Goal: Task Accomplishment & Management: Manage account settings

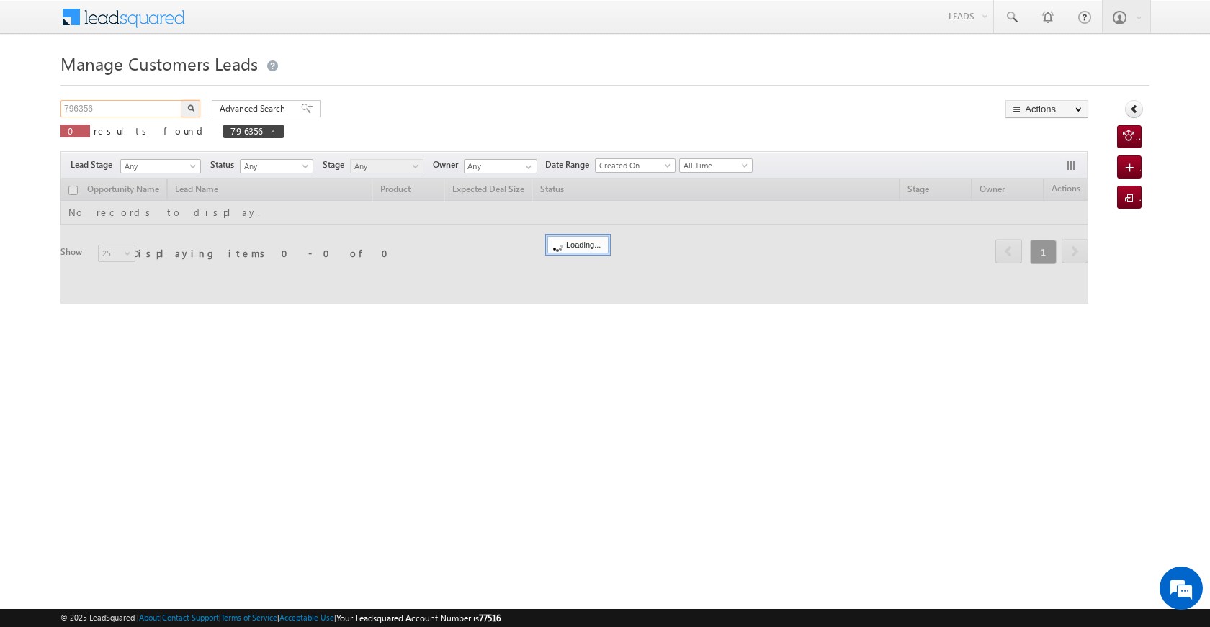
drag, startPoint x: 132, startPoint y: 112, endPoint x: 40, endPoint y: 114, distance: 91.5
click at [40, 114] on body "Menu Satyam Saroj sitar a2@ks erve." at bounding box center [605, 204] width 1210 height 408
paste input "04231"
type input "704231"
click at [190, 114] on button "button" at bounding box center [191, 108] width 19 height 17
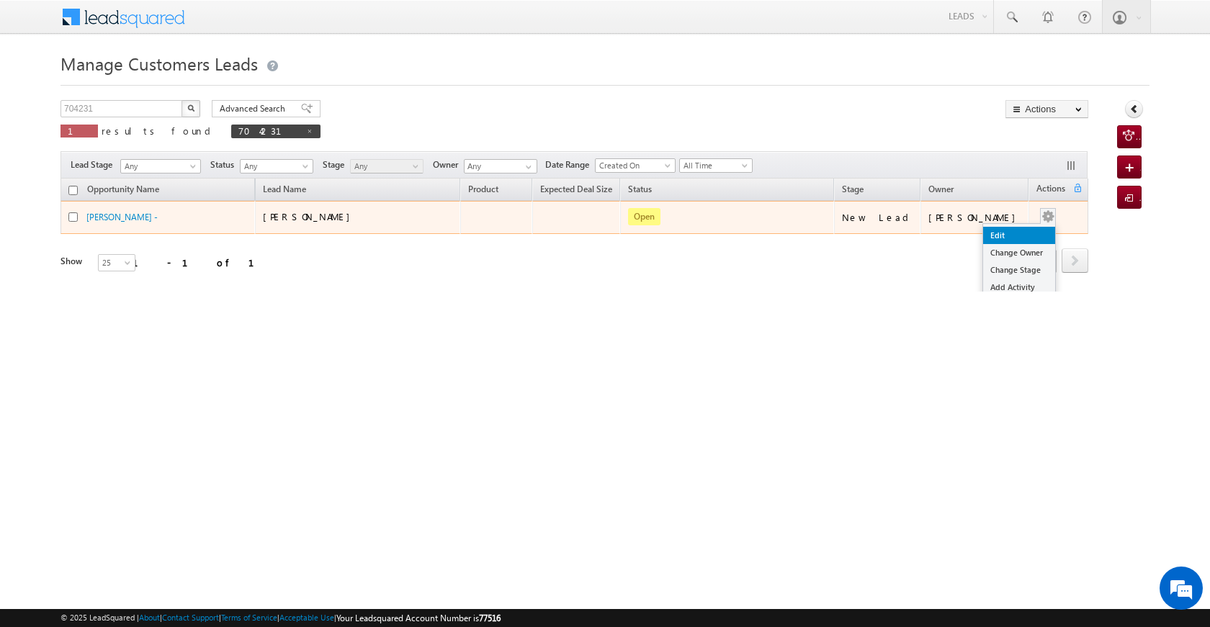
click at [1014, 238] on link "Edit" at bounding box center [1019, 235] width 72 height 17
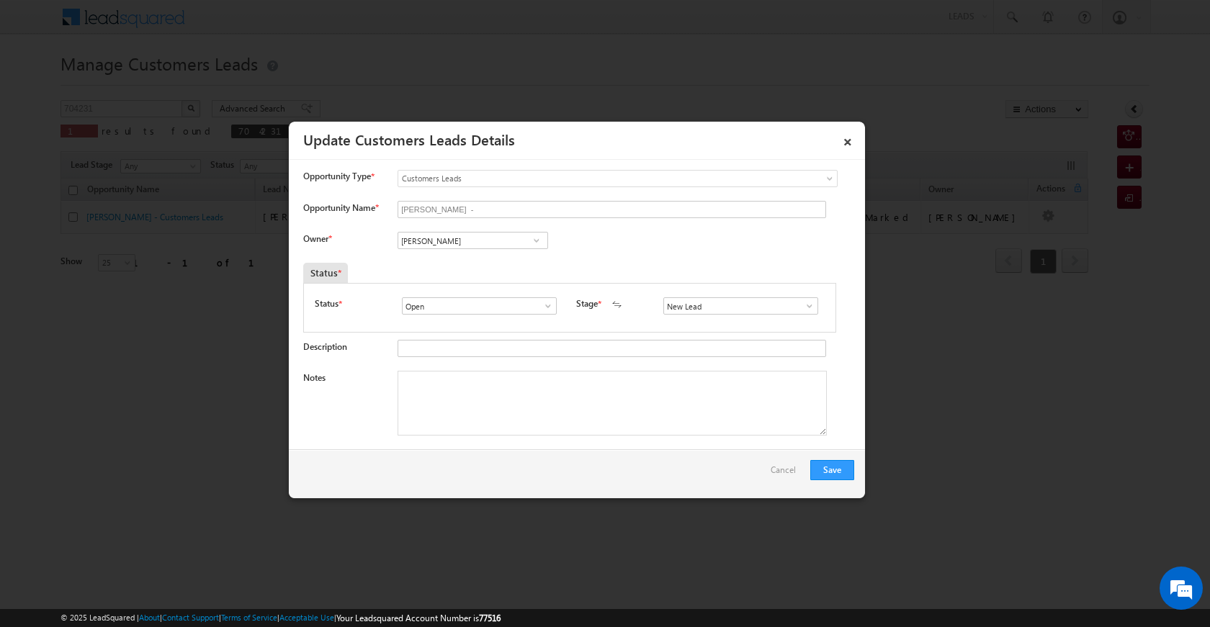
click at [536, 244] on span at bounding box center [536, 241] width 14 height 12
click at [473, 264] on span "arnav.pathak@sgrlimited.in" at bounding box center [468, 269] width 130 height 11
type input "Arnav Pathak"
click at [523, 395] on textarea "Notes" at bounding box center [612, 403] width 429 height 65
paste textarea "704231"
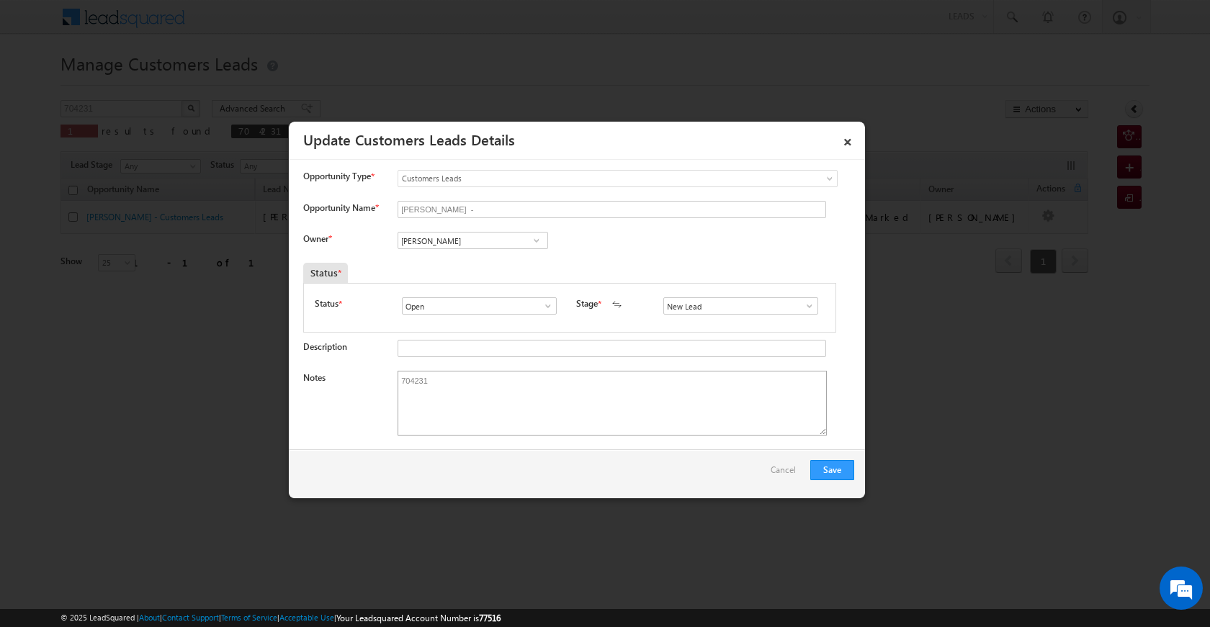
drag, startPoint x: 395, startPoint y: 381, endPoint x: 440, endPoint y: 386, distance: 45.7
click at [440, 386] on div "Notes 704231" at bounding box center [578, 407] width 551 height 72
click at [480, 411] on textarea "704231" at bounding box center [612, 403] width 429 height 65
paste textarea "own plot seco loan 22 lac loan amount 6 lac loan amount busine glass intiriyar …"
click at [782, 398] on textarea "704231 own plot seco loan 22 lac loan amount 6 lac loan amount busine glass int…" at bounding box center [612, 403] width 429 height 65
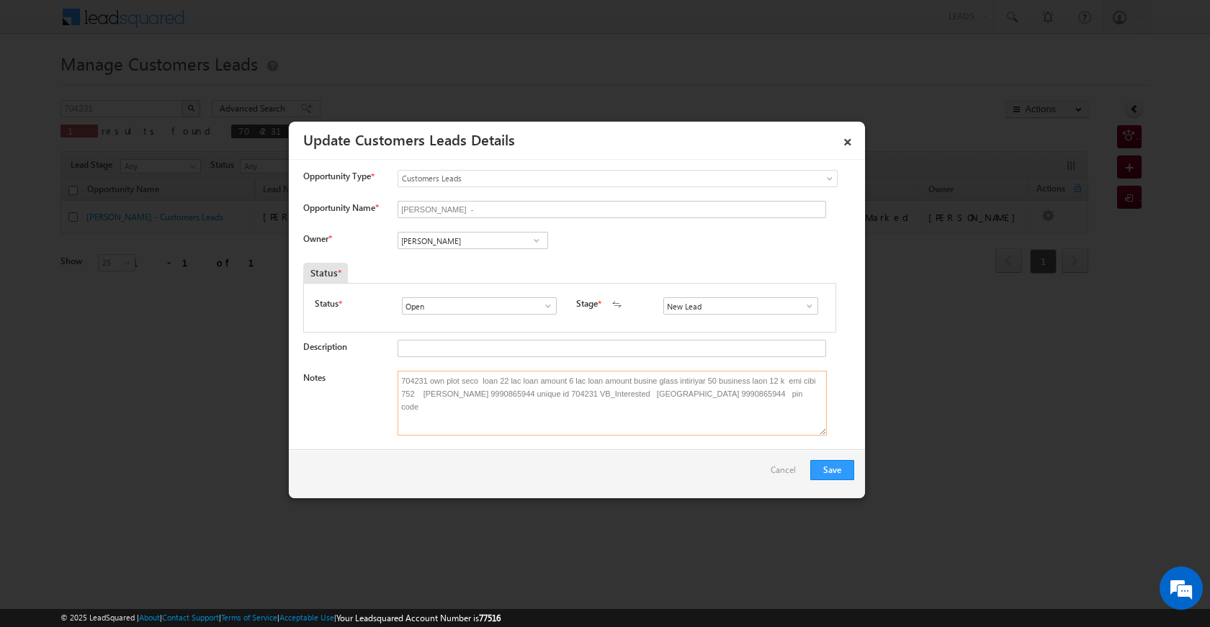
paste textarea "244001"
type textarea "704231 own plot seco loan 22 lac loan amount 6 lac loan amount busine glass int…"
click at [833, 465] on button "Save" at bounding box center [832, 470] width 44 height 20
